Goal: Transaction & Acquisition: Purchase product/service

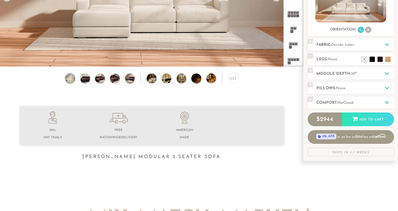
scroll to position [105, 0]
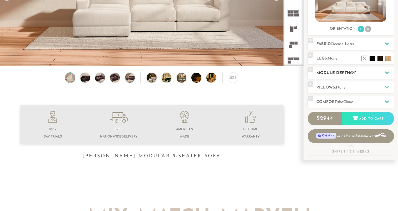
click at [330, 73] on h2 "Module Depth: 39 "" at bounding box center [355, 73] width 78 height 6
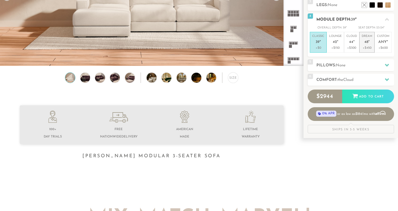
click at [369, 43] on em """ at bounding box center [368, 42] width 1 height 4
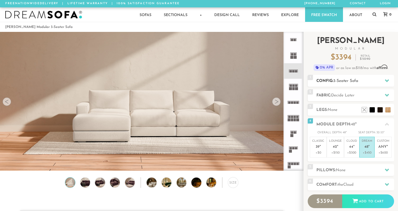
scroll to position [0, 0]
click at [356, 150] on p "+$300" at bounding box center [351, 152] width 11 height 5
click at [366, 153] on p "+$450" at bounding box center [366, 152] width 11 height 5
click at [295, 71] on rect at bounding box center [296, 71] width 2 height 2
click at [89, 184] on img at bounding box center [85, 182] width 12 height 10
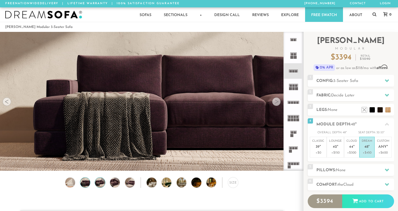
click at [100, 184] on img at bounding box center [100, 182] width 12 height 10
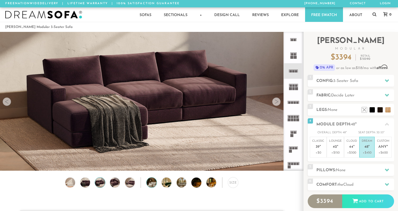
click at [151, 180] on img at bounding box center [156, 182] width 18 height 10
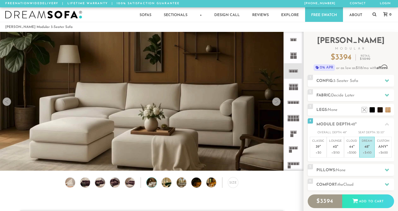
click at [123, 180] on div "Size" at bounding box center [151, 183] width 303 height 13
click at [168, 184] on img at bounding box center [171, 182] width 18 height 10
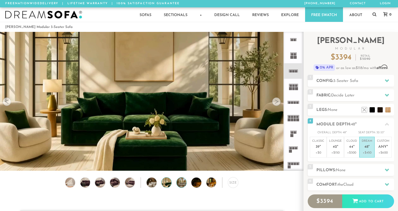
click at [180, 185] on img at bounding box center [185, 182] width 18 height 10
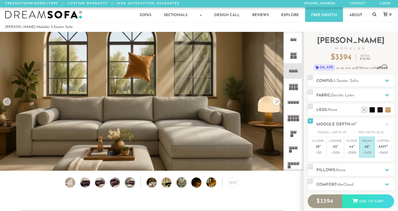
click at [128, 180] on img at bounding box center [130, 182] width 12 height 10
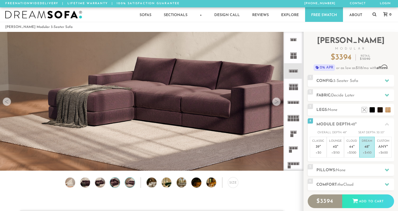
click at [114, 180] on img at bounding box center [115, 182] width 12 height 10
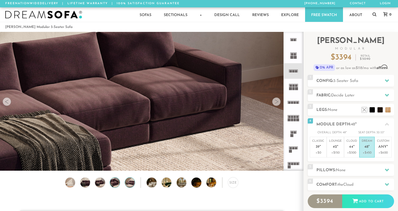
click at [126, 182] on img at bounding box center [130, 182] width 12 height 10
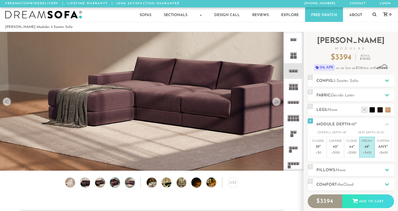
click at [114, 184] on img at bounding box center [115, 182] width 12 height 10
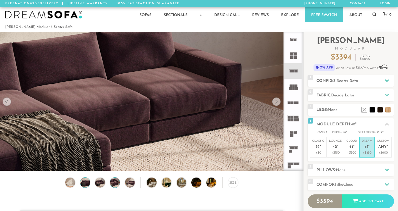
click at [84, 180] on img at bounding box center [85, 182] width 12 height 10
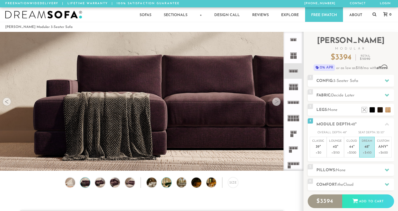
click at [163, 183] on img at bounding box center [171, 182] width 18 height 10
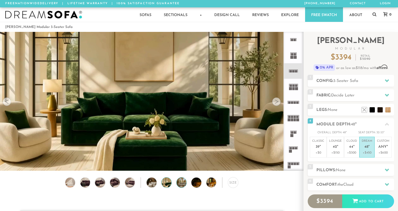
click at [180, 184] on img at bounding box center [185, 182] width 18 height 10
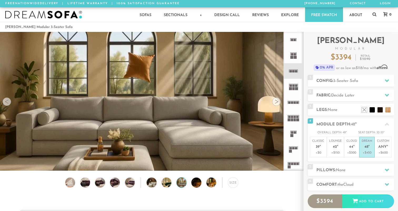
click at [204, 181] on div "Size" at bounding box center [151, 183] width 303 height 13
click at [198, 182] on img at bounding box center [200, 182] width 18 height 10
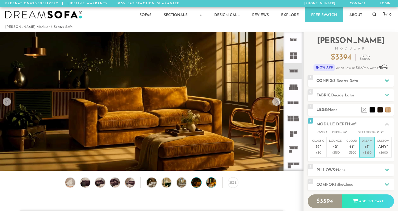
click at [210, 185] on img at bounding box center [215, 182] width 18 height 10
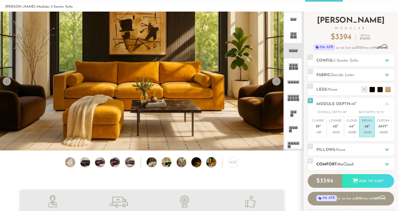
scroll to position [16, 0]
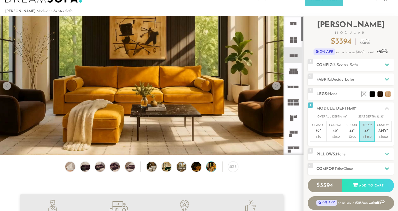
click at [295, 85] on rect at bounding box center [293, 85] width 12 height 0
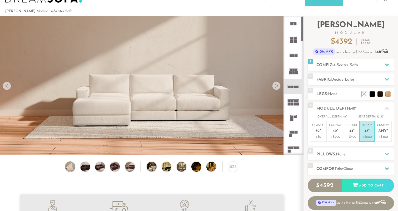
click at [294, 56] on rect at bounding box center [293, 55] width 2 height 2
click at [293, 23] on icon at bounding box center [293, 24] width 16 height 16
click at [293, 42] on icon at bounding box center [293, 40] width 16 height 16
click at [293, 62] on icon at bounding box center [293, 55] width 16 height 16
click at [294, 82] on icon at bounding box center [293, 87] width 16 height 16
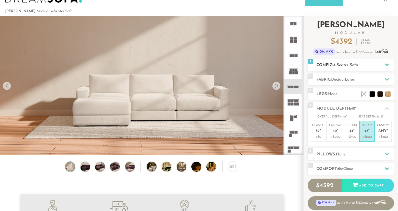
click at [336, 63] on h2 "Config: 4-Seater Sofa" at bounding box center [355, 65] width 78 height 6
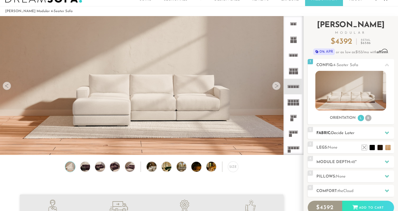
scroll to position [54, 0]
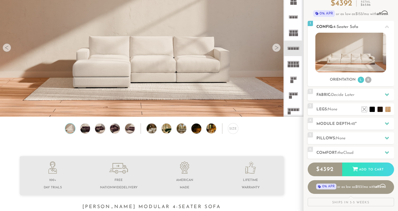
click at [369, 80] on li "R" at bounding box center [368, 80] width 6 height 6
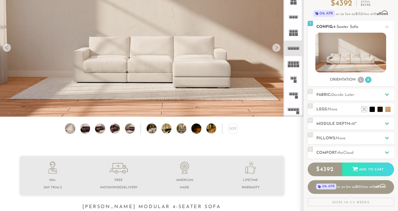
click at [359, 82] on li "L" at bounding box center [360, 80] width 6 height 6
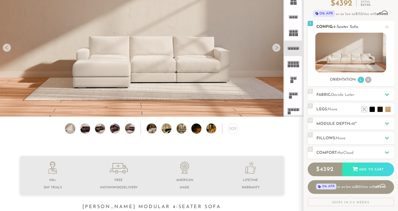
click at [370, 83] on ul "L R" at bounding box center [364, 79] width 15 height 7
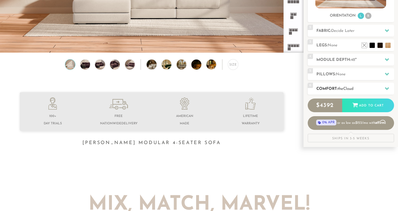
scroll to position [118, 0]
click at [338, 75] on span "None" at bounding box center [341, 74] width 10 height 4
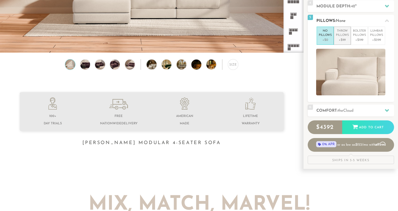
click at [342, 29] on p "Throw Pillows" at bounding box center [342, 33] width 13 height 9
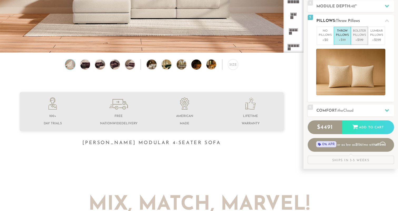
click at [359, 35] on p "Bolster Pillows" at bounding box center [359, 33] width 13 height 9
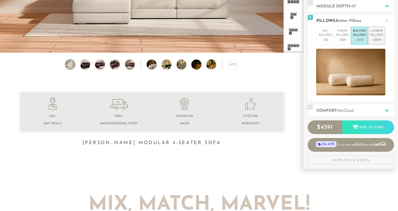
click at [373, 35] on p "Lumbar Pillows" at bounding box center [376, 33] width 13 height 9
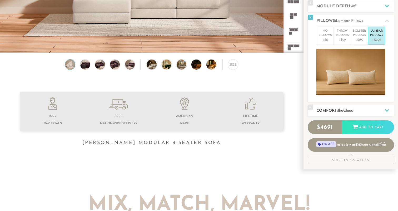
click at [362, 112] on h2 "Comfort: the Cloud" at bounding box center [355, 111] width 78 height 6
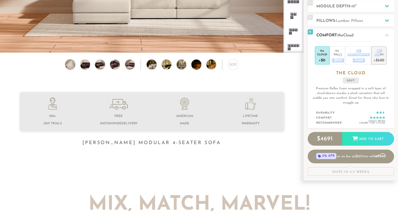
drag, startPoint x: 338, startPoint y: 55, endPoint x: 379, endPoint y: 55, distance: 41.0
click at [379, 55] on ul "the Cloud +$0 the Wave +$200 the Performance +$400 the Plush +$600" at bounding box center [351, 55] width 72 height 18
click at [379, 55] on div "Plush" at bounding box center [378, 54] width 11 height 4
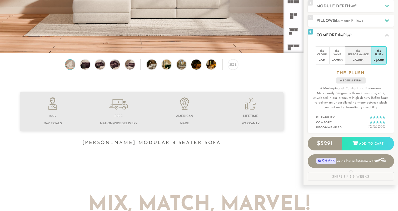
click at [360, 52] on div "the" at bounding box center [357, 49] width 21 height 5
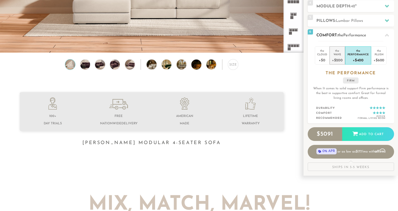
click at [334, 51] on div "the" at bounding box center [337, 49] width 11 height 5
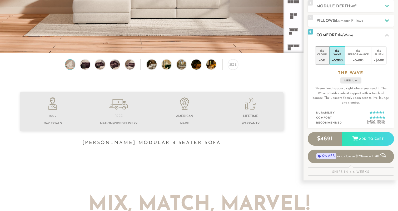
click at [321, 56] on div "+$0" at bounding box center [322, 60] width 10 height 8
click at [373, 56] on div "Plush" at bounding box center [378, 54] width 11 height 4
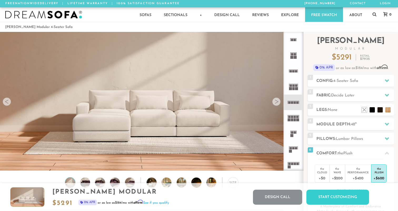
scroll to position [0, 0]
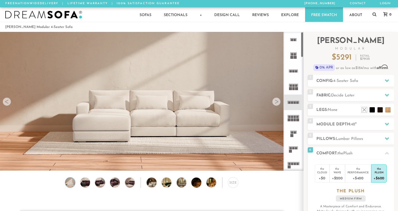
click at [292, 116] on rect at bounding box center [292, 116] width 2 height 2
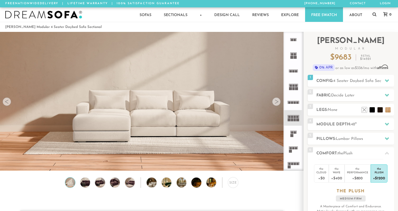
click at [294, 120] on rect at bounding box center [295, 119] width 2 height 3
click at [295, 92] on icon at bounding box center [293, 87] width 16 height 16
click at [295, 100] on icon at bounding box center [293, 102] width 16 height 16
click at [295, 89] on rect at bounding box center [296, 88] width 3 height 3
click at [292, 67] on icon at bounding box center [293, 71] width 16 height 16
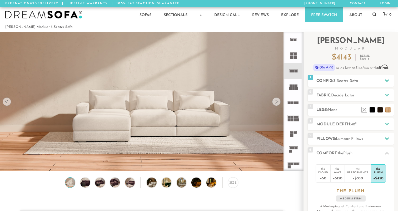
click at [291, 103] on rect at bounding box center [292, 102] width 2 height 2
click at [348, 80] on span "4-Seater Sofa" at bounding box center [345, 81] width 25 height 4
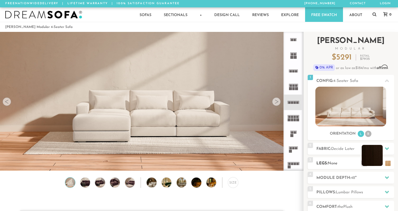
click at [378, 163] on li at bounding box center [371, 155] width 21 height 21
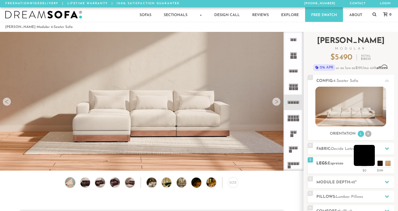
click at [372, 164] on li at bounding box center [364, 155] width 21 height 21
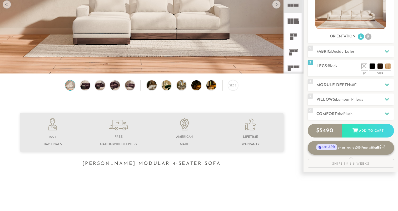
scroll to position [98, 0]
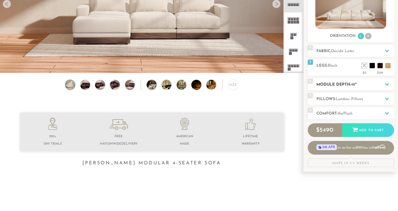
click at [351, 83] on h2 "Module Depth: 48 "" at bounding box center [355, 85] width 78 height 6
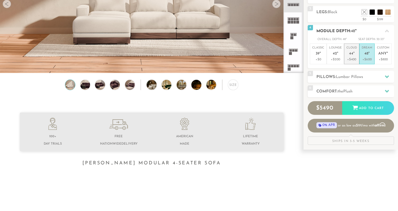
click at [350, 55] on span "44" at bounding box center [351, 54] width 4 height 4
click at [340, 54] on p "Lounge 42 "" at bounding box center [335, 51] width 13 height 11
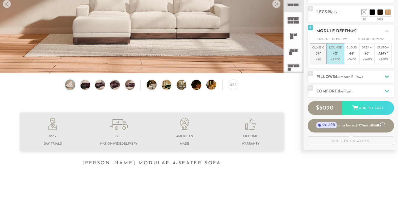
click at [318, 53] on span "39" at bounding box center [317, 54] width 4 height 4
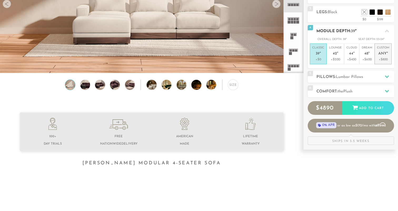
click at [384, 55] on span "Any" at bounding box center [382, 54] width 8 height 4
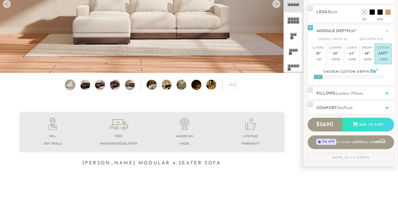
drag, startPoint x: 352, startPoint y: 76, endPoint x: 299, endPoint y: 89, distance: 54.5
click at [299, 73] on div "Lifetime Warranty American Made Personalized by You Designer Experience [PHONE_…" at bounding box center [199, 3] width 398 height 139
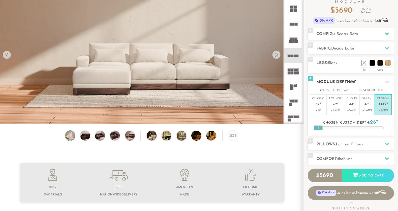
scroll to position [85, 0]
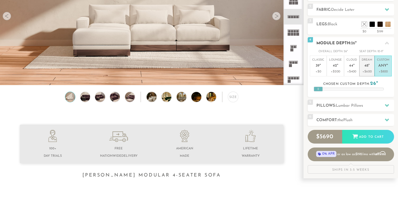
click at [368, 64] on em """ at bounding box center [368, 66] width 1 height 4
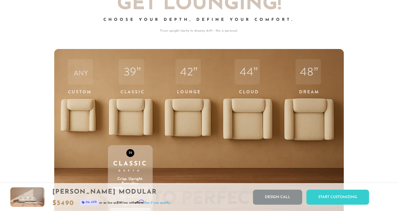
scroll to position [1738, 0]
click at [150, 64] on div "39 Classic Depth Crisp. Upright. Everyday-ready. Supportive and structured — bu…" at bounding box center [130, 161] width 45 height 224
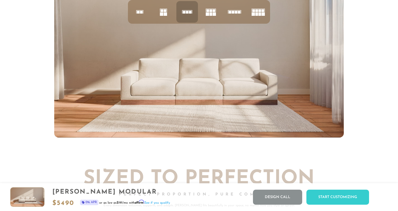
scroll to position [2121, 0]
